Goal: Find specific page/section: Find specific page/section

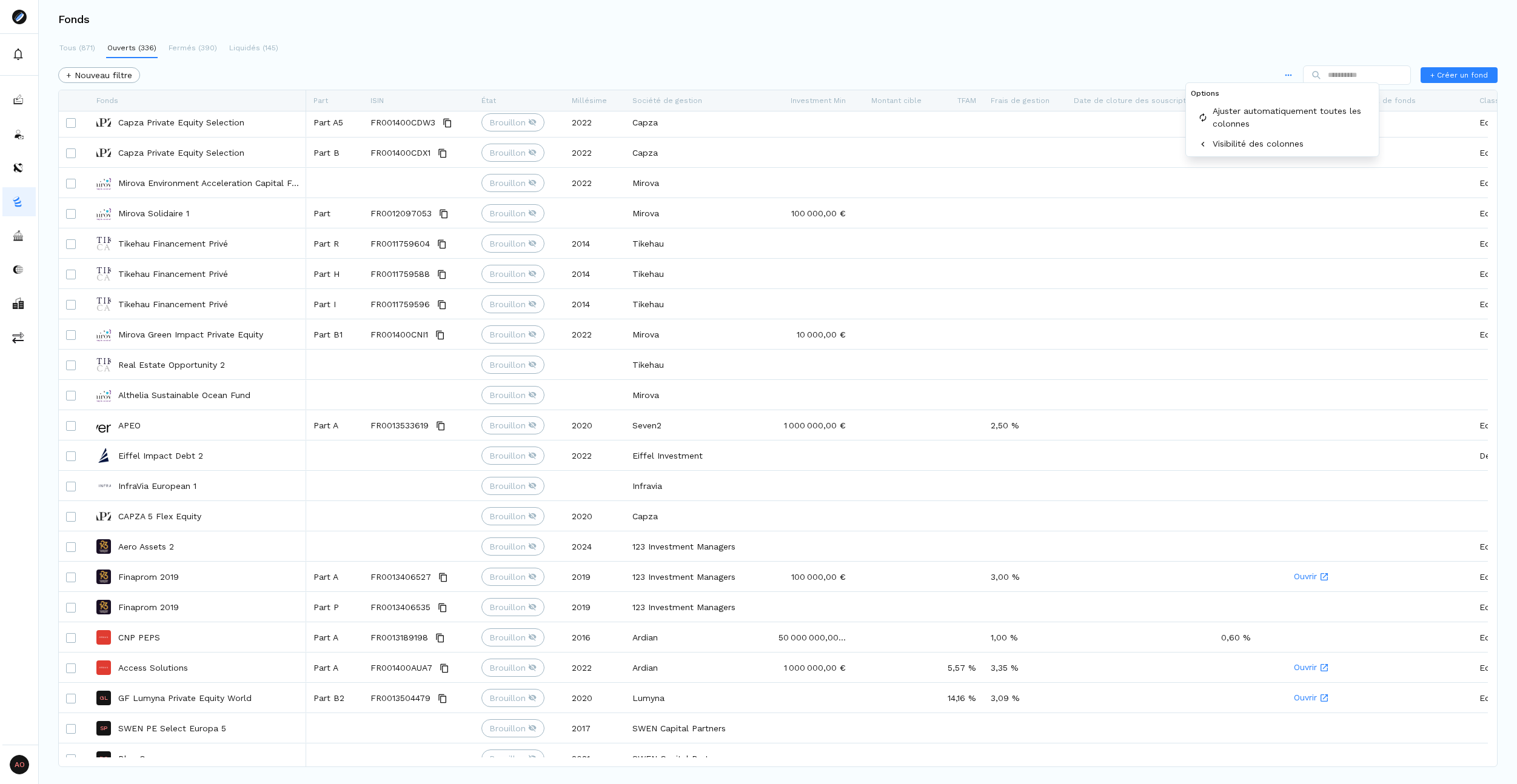
click at [1277, 72] on html "AO Admin Owners Owners Fonds Tous (871) Ouverts (336) Fermés (390) Liquidés (14…" at bounding box center [758, 392] width 1517 height 784
click at [1114, 40] on html "AO Admin Owners Owners Fonds Tous (871) Ouverts (336) Fermés (390) Liquidés (14…" at bounding box center [758, 392] width 1517 height 784
click at [216, 100] on div "Fonds" at bounding box center [198, 100] width 202 height 21
click at [271, 65] on div "+ Nouveau filtre + Créer un fond" at bounding box center [778, 75] width 1440 height 24
click at [319, 99] on span "Part" at bounding box center [321, 100] width 15 height 8
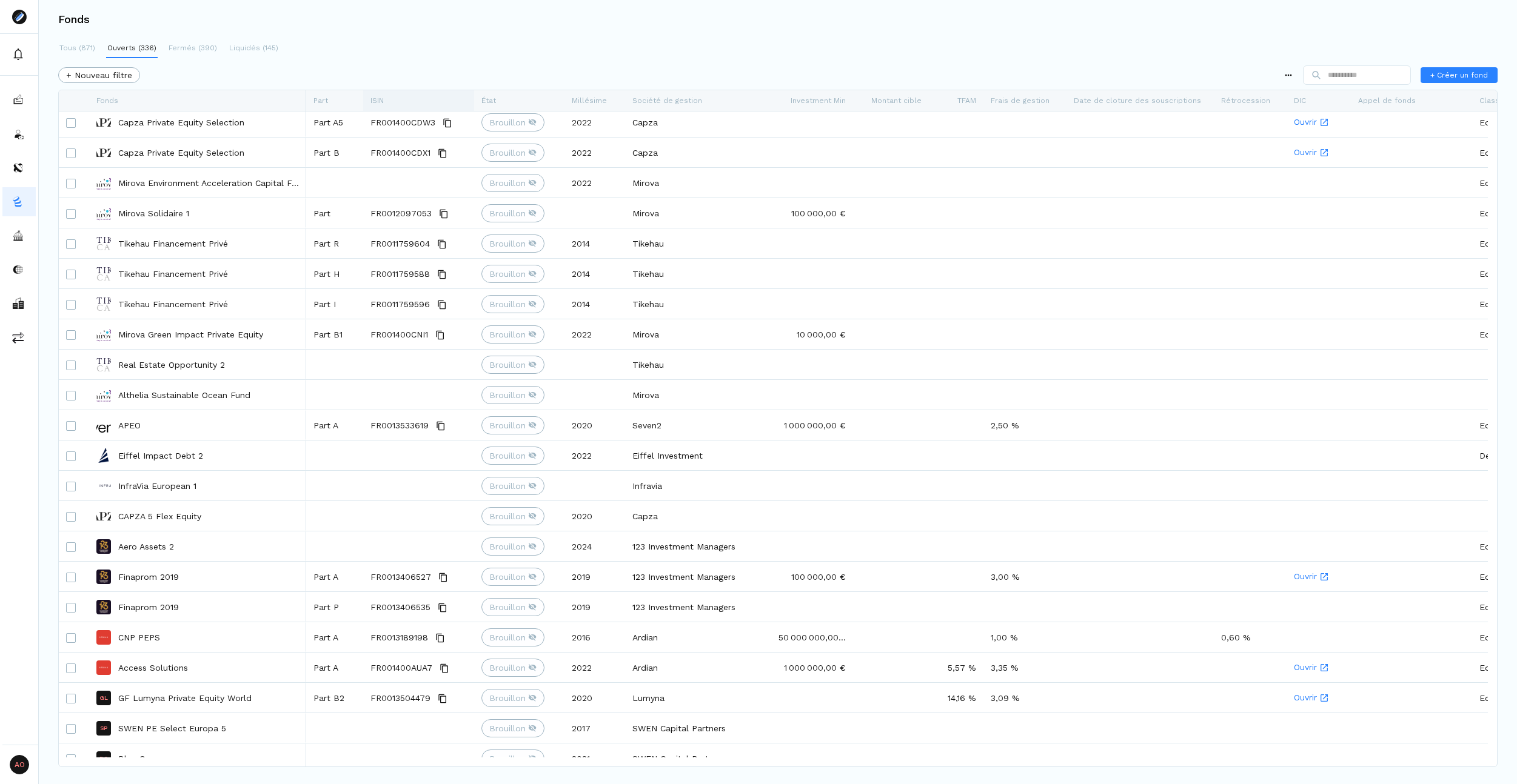
click at [381, 98] on span "ISIN" at bounding box center [377, 100] width 13 height 8
click at [514, 98] on div "État" at bounding box center [519, 100] width 76 height 21
click at [640, 97] on span "Société de gestion" at bounding box center [667, 100] width 70 height 8
click at [789, 100] on div "Investment Min" at bounding box center [812, 100] width 67 height 21
click at [719, 43] on div "Tous (871) Ouverts (336) Fermés (390) Liquidés (145) + Nouveau filtre + Créer u…" at bounding box center [778, 389] width 1478 height 702
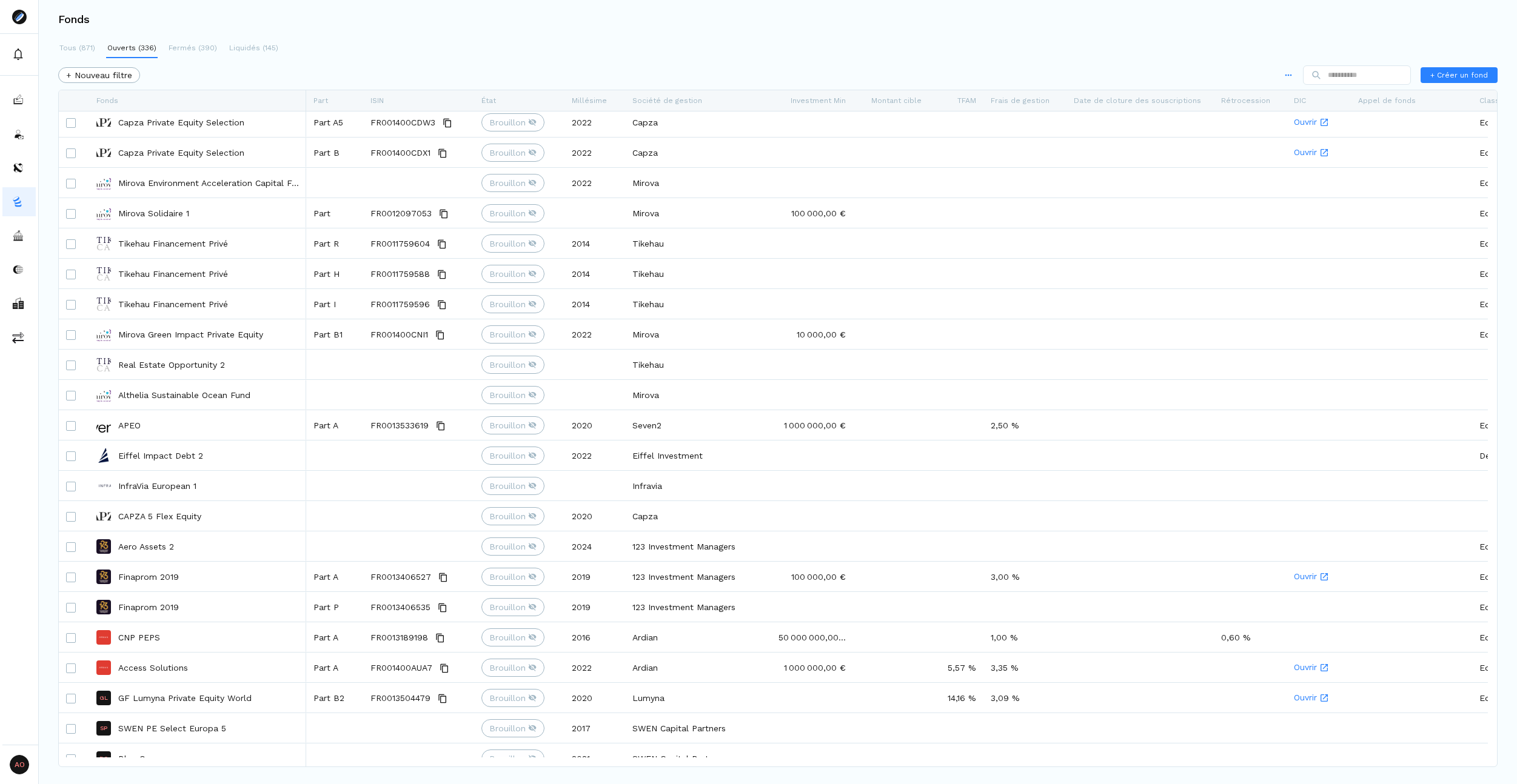
click at [1279, 74] on html "AO Admin Owners Owners Fonds Tous (871) Ouverts (336) Fermés (390) Liquidés (14…" at bounding box center [758, 392] width 1517 height 784
